Goal: Task Accomplishment & Management: Complete application form

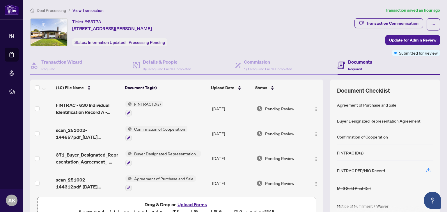
scroll to position [31, 0]
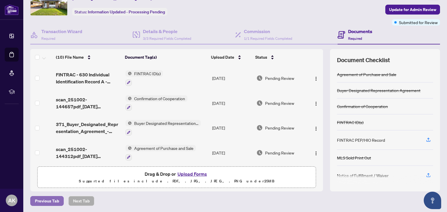
click at [50, 201] on span "Previous Tab" at bounding box center [47, 201] width 24 height 9
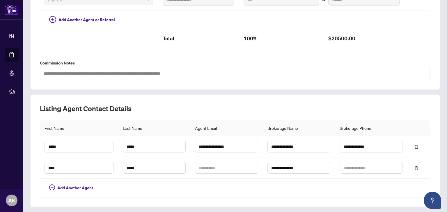
scroll to position [191, 0]
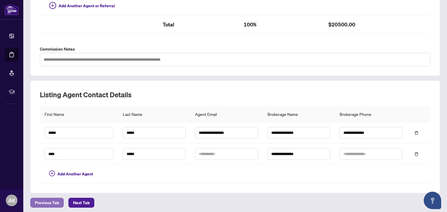
click at [54, 202] on span "Previous Tab" at bounding box center [47, 202] width 24 height 9
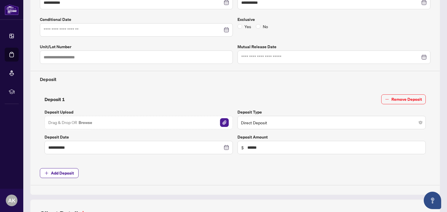
scroll to position [191, 0]
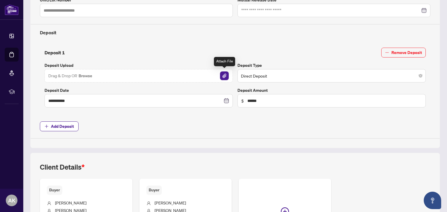
click at [223, 74] on img "button" at bounding box center [224, 76] width 9 height 9
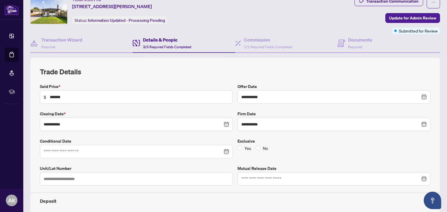
scroll to position [0, 0]
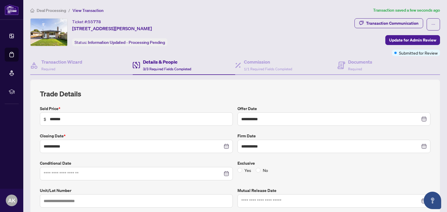
click at [161, 62] on h4 "Details & People" at bounding box center [167, 61] width 48 height 7
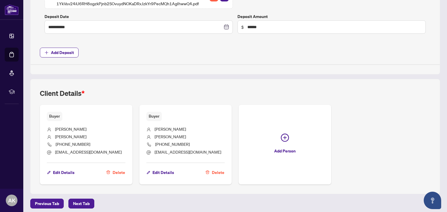
scroll to position [277, 0]
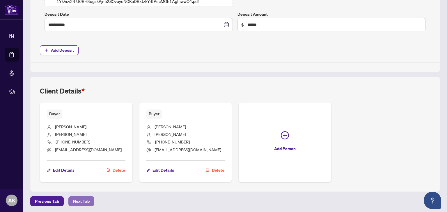
click at [84, 202] on span "Next Tab" at bounding box center [81, 201] width 17 height 9
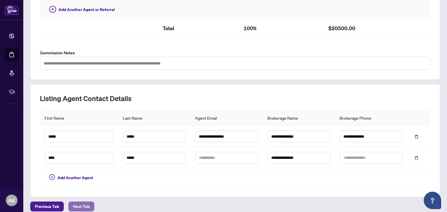
scroll to position [191, 0]
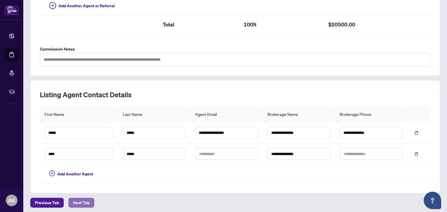
click at [81, 201] on span "Next Tab" at bounding box center [81, 202] width 17 height 9
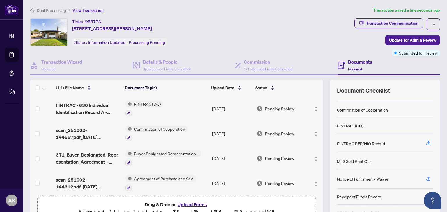
scroll to position [34, 0]
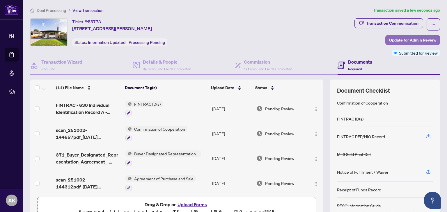
click at [396, 41] on span "Update for Admin Review" at bounding box center [412, 39] width 47 height 9
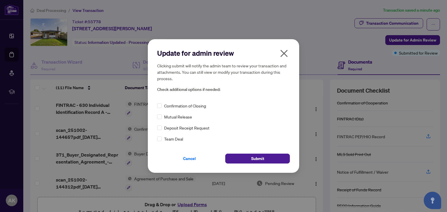
click at [283, 54] on icon "close" at bounding box center [283, 53] width 9 height 9
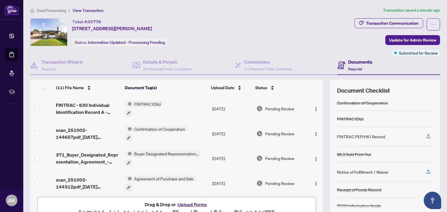
click at [350, 63] on h4 "Documents" at bounding box center [360, 61] width 24 height 7
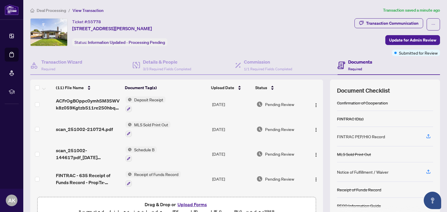
scroll to position [0, 0]
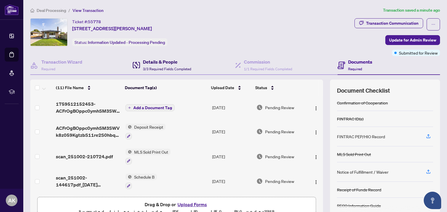
click at [150, 62] on h4 "Details & People" at bounding box center [167, 61] width 48 height 7
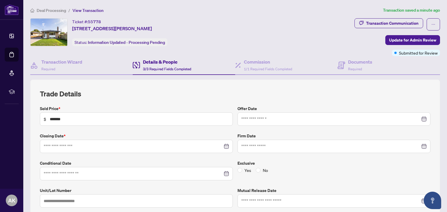
type input "**********"
click at [262, 62] on h4 "Commission" at bounding box center [268, 61] width 48 height 7
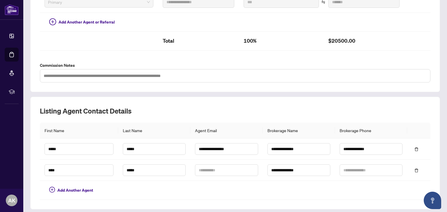
scroll to position [191, 0]
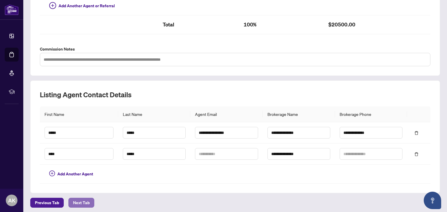
click at [78, 199] on span "Next Tab" at bounding box center [81, 202] width 17 height 9
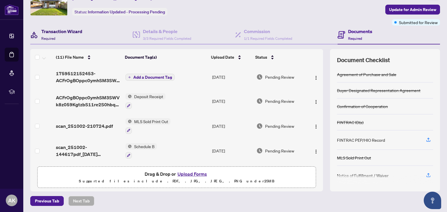
click at [69, 31] on h4 "Transaction Wizard" at bounding box center [61, 31] width 41 height 7
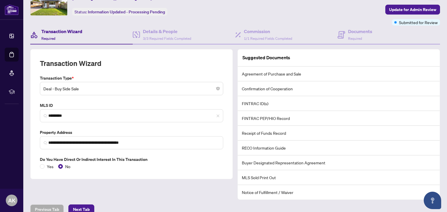
scroll to position [38, 0]
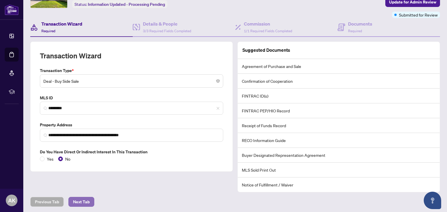
click at [80, 202] on span "Next Tab" at bounding box center [81, 202] width 17 height 9
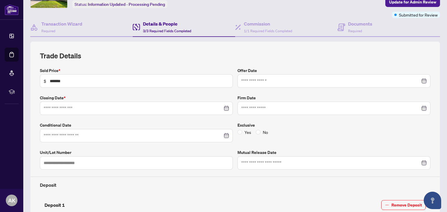
type input "**********"
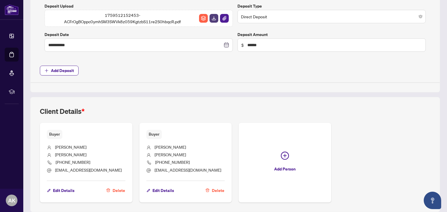
scroll to position [267, 0]
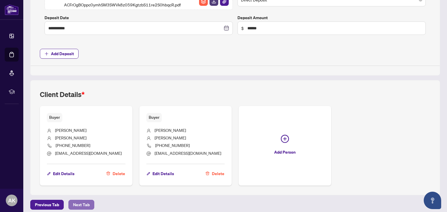
click at [76, 201] on span "Next Tab" at bounding box center [81, 204] width 17 height 9
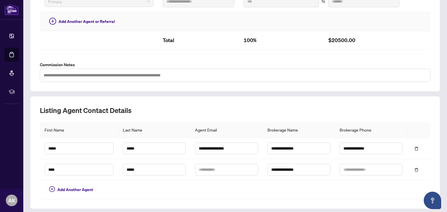
scroll to position [191, 0]
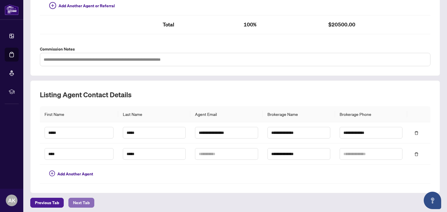
click at [77, 199] on span "Next Tab" at bounding box center [81, 202] width 17 height 9
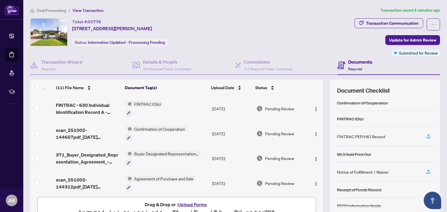
scroll to position [31, 0]
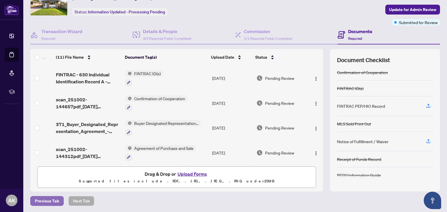
click at [54, 199] on span "Previous Tab" at bounding box center [47, 201] width 24 height 9
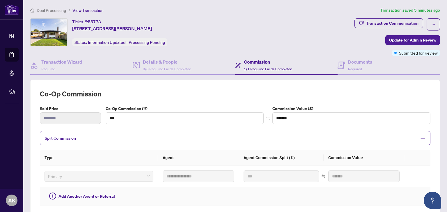
click at [54, 199] on span "button" at bounding box center [52, 197] width 7 height 8
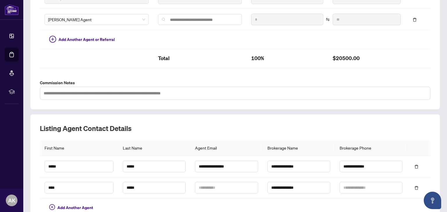
scroll to position [212, 0]
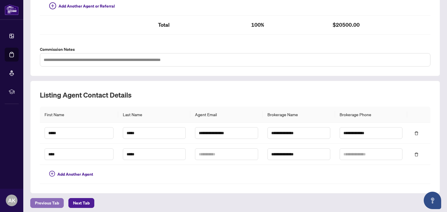
click at [45, 200] on span "Previous Tab" at bounding box center [47, 203] width 24 height 9
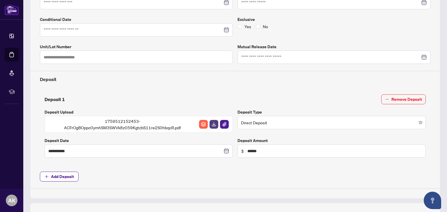
type input "**********"
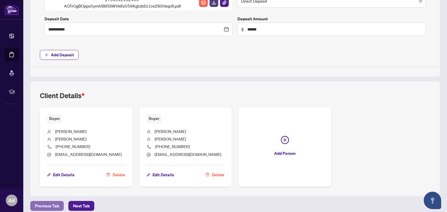
scroll to position [267, 0]
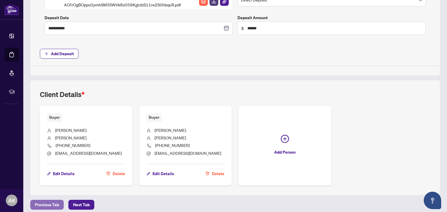
click at [47, 200] on span "Previous Tab" at bounding box center [47, 204] width 24 height 9
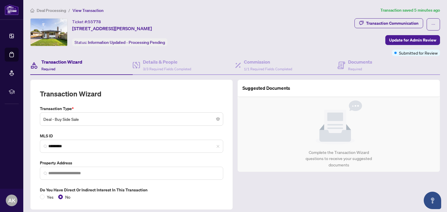
type input "**********"
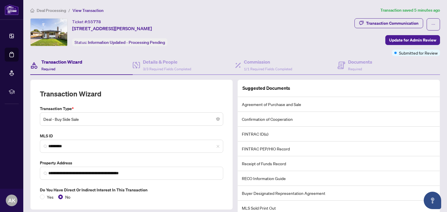
click at [296, 42] on div "Ticket #: 55778 [STREET_ADDRESS][PERSON_NAME] Status: Information Updated - Pro…" at bounding box center [191, 32] width 322 height 28
click at [411, 40] on span "Update for Admin Review" at bounding box center [412, 39] width 47 height 9
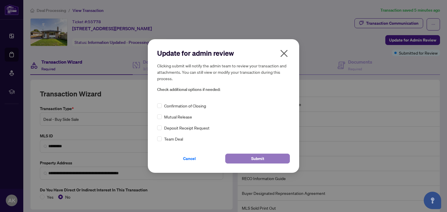
click at [254, 159] on span "Submit" at bounding box center [257, 158] width 13 height 9
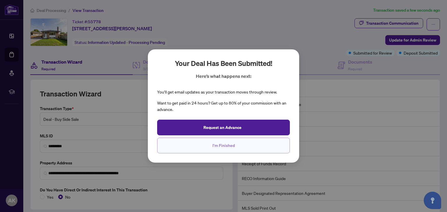
click at [224, 146] on span "I'm Finished" at bounding box center [223, 145] width 22 height 9
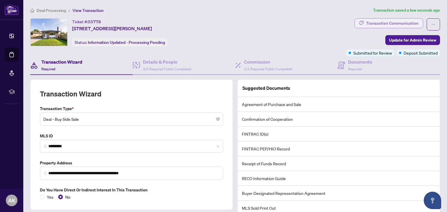
click at [385, 23] on div "Transaction Communication" at bounding box center [392, 23] width 52 height 9
type textarea "**********"
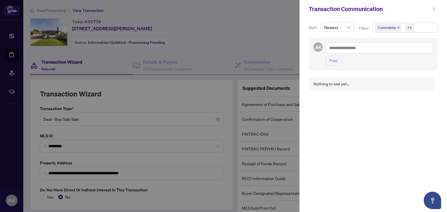
click at [434, 10] on icon "close" at bounding box center [434, 9] width 4 height 4
